Goal: Find specific page/section

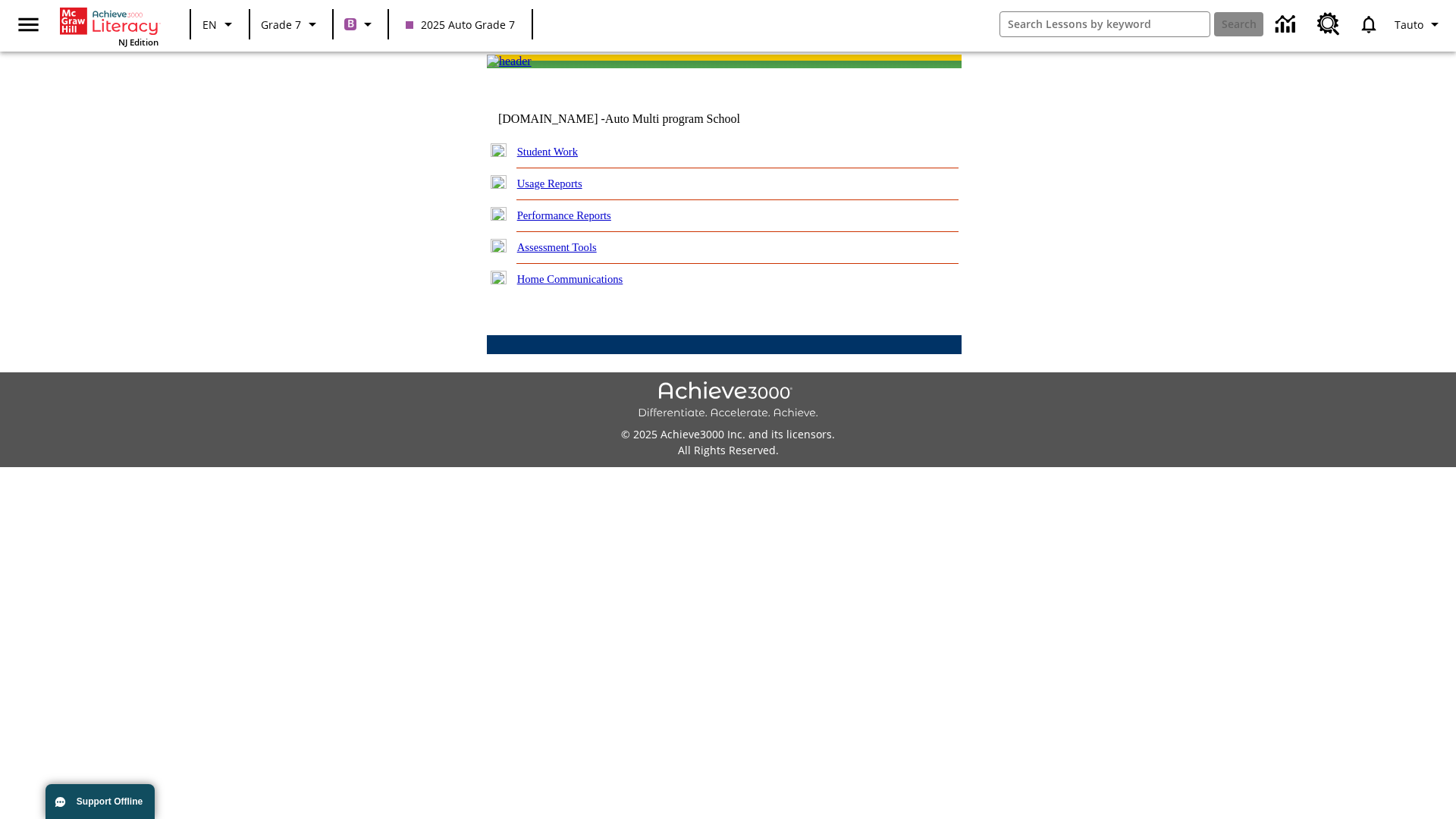
click at [557, 157] on link "Student Work" at bounding box center [547, 151] width 61 height 12
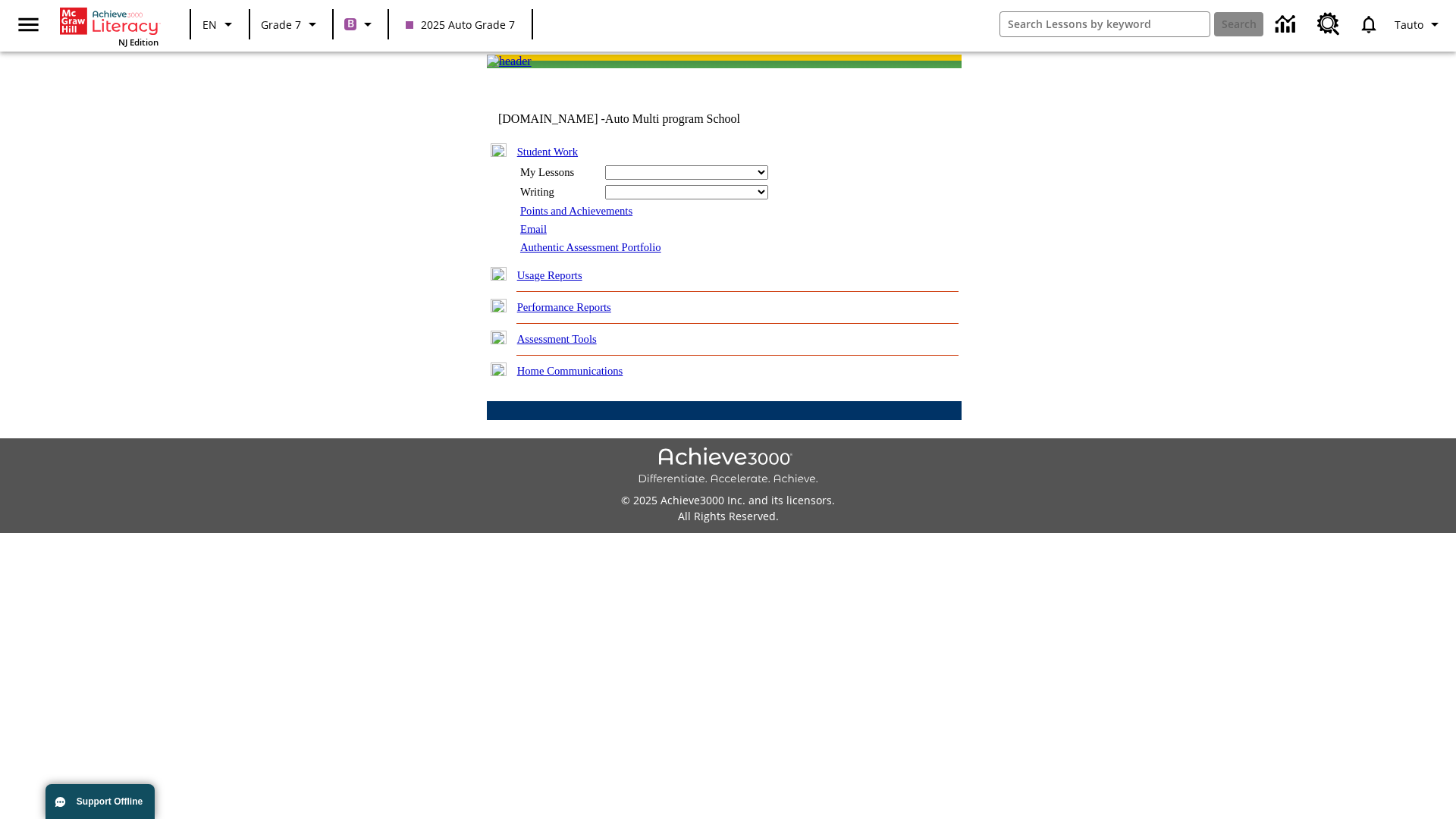
click at [534, 235] on link "Email" at bounding box center [533, 228] width 27 height 12
